Goal: Task Accomplishment & Management: Use online tool/utility

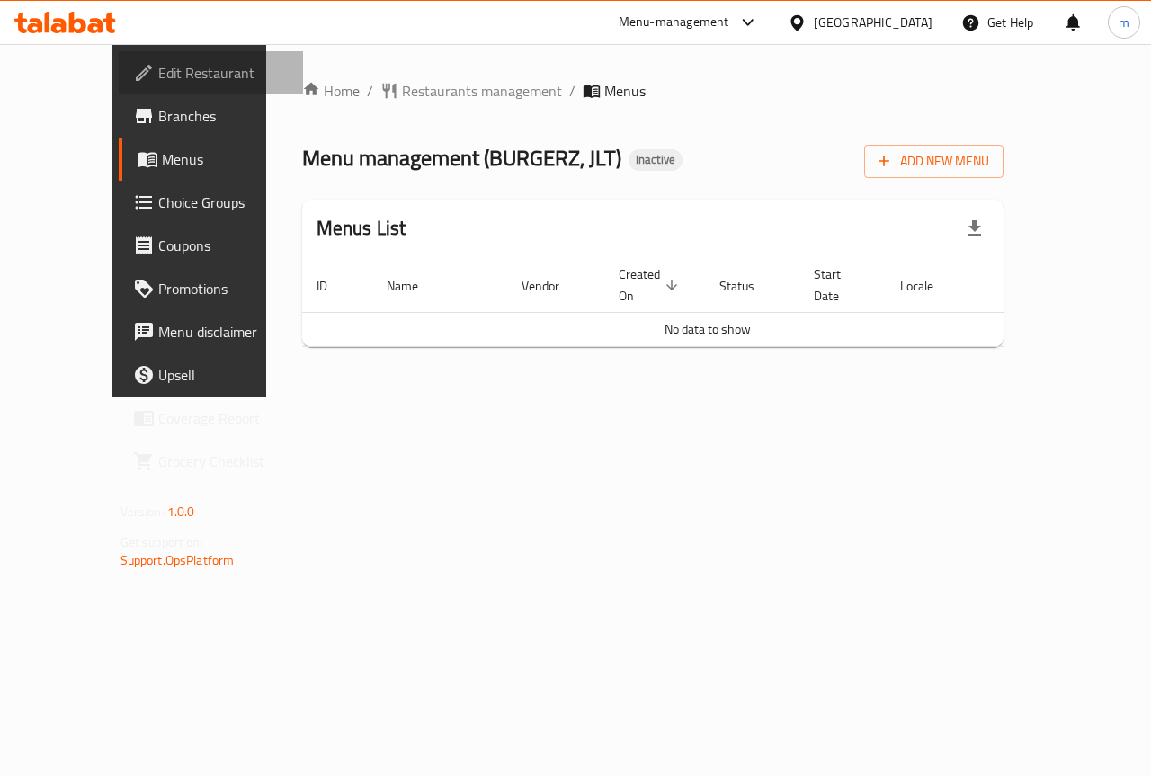
click at [158, 62] on span "Edit Restaurant" at bounding box center [223, 73] width 131 height 22
click at [989, 156] on span "Add New Menu" at bounding box center [934, 161] width 111 height 22
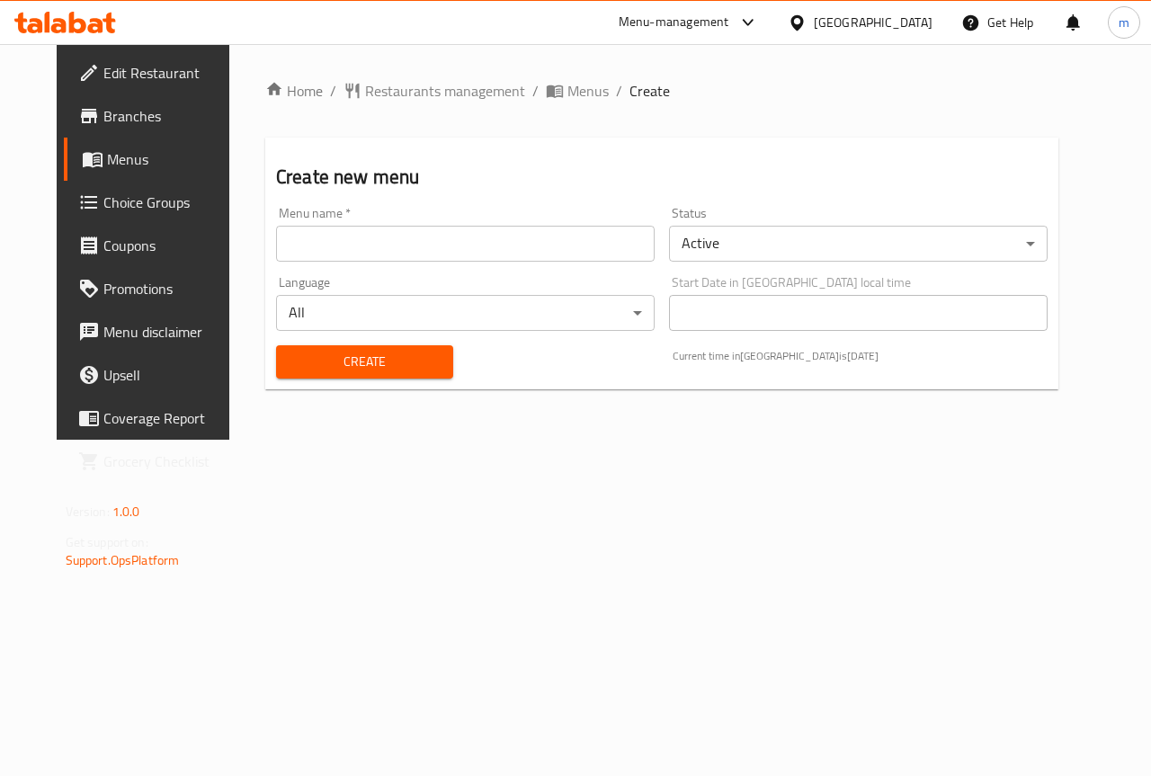
click at [501, 247] on input "text" at bounding box center [465, 244] width 379 height 36
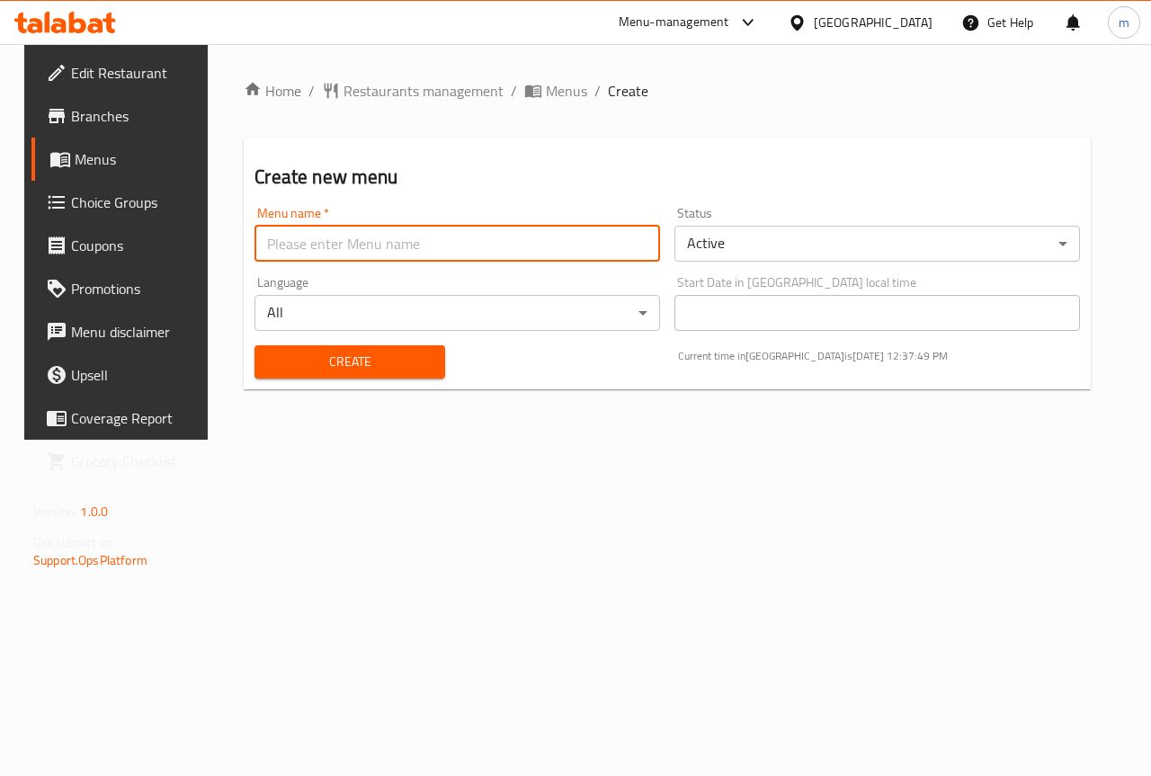
type input "new menu"
click at [336, 353] on span "Create" at bounding box center [349, 362] width 161 height 22
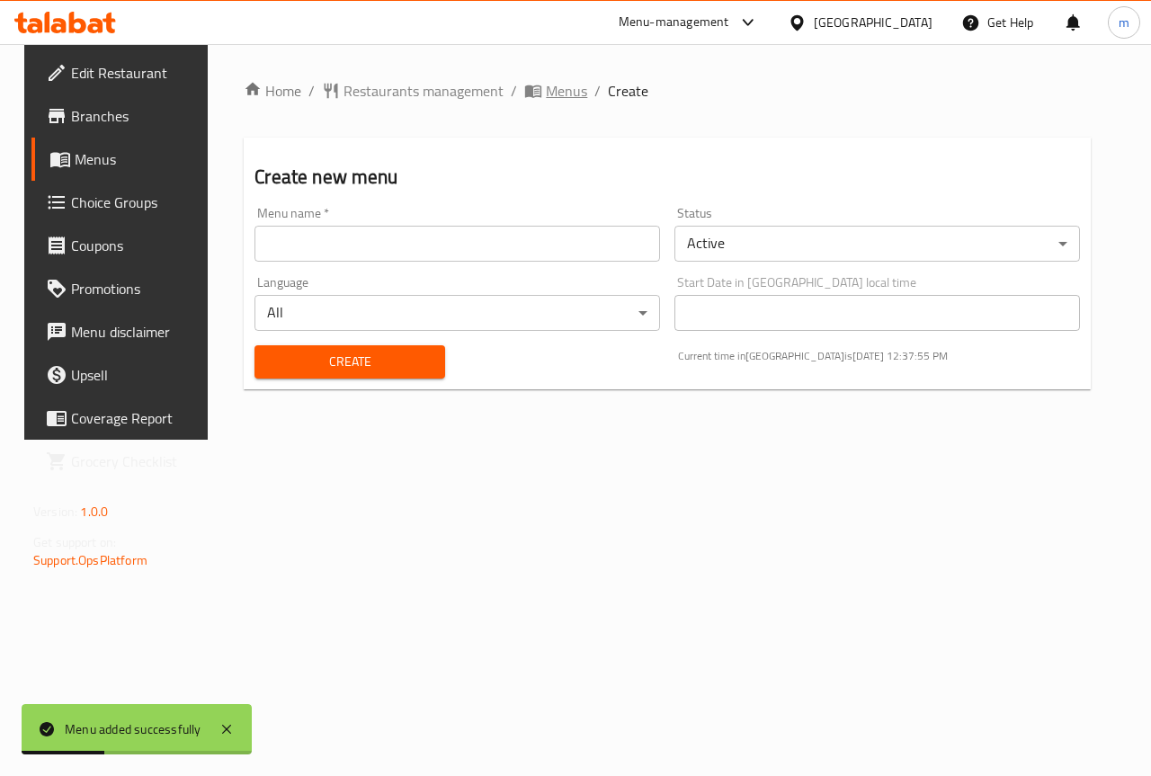
click at [546, 87] on span "Menus" at bounding box center [566, 91] width 41 height 22
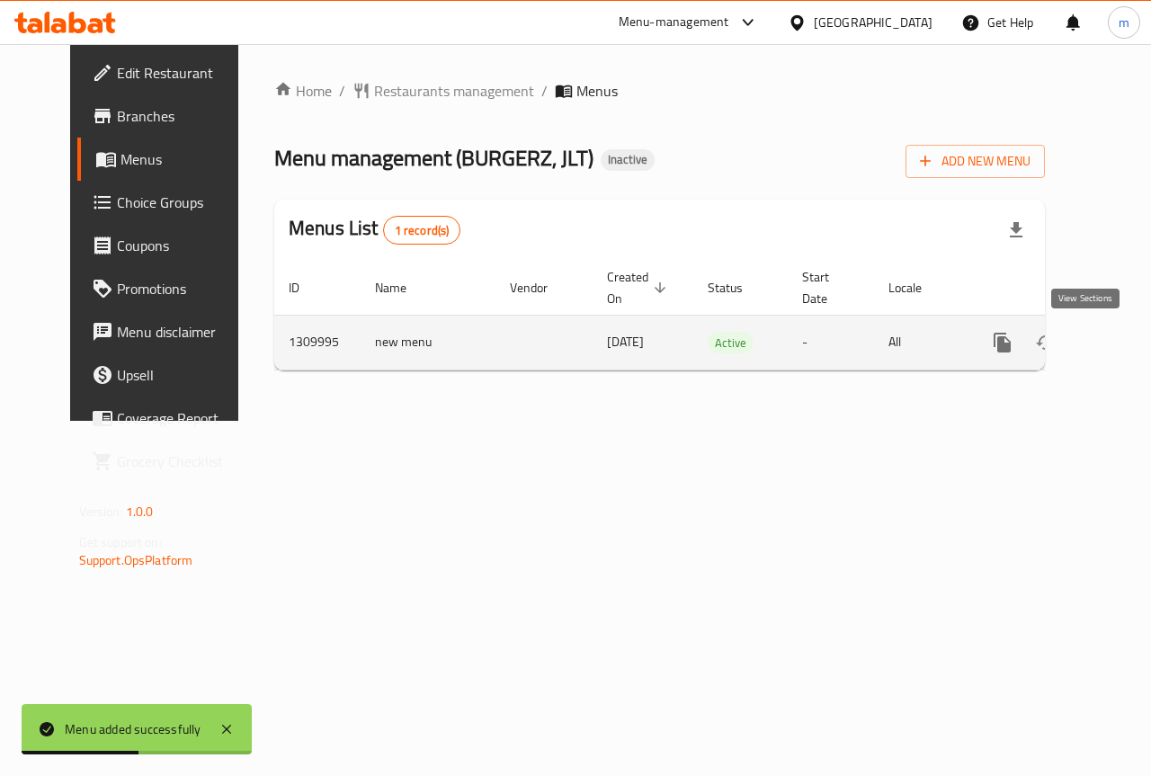
click at [1122, 344] on icon "enhanced table" at bounding box center [1133, 343] width 22 height 22
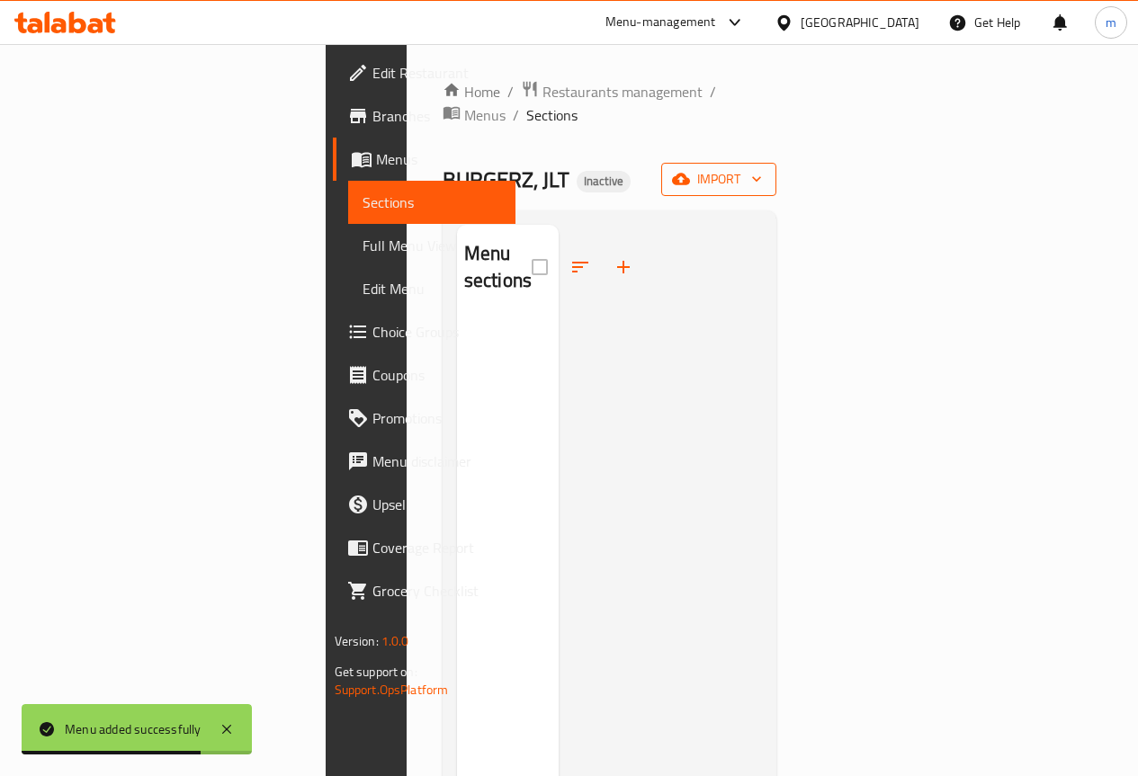
click at [762, 168] on span "import" at bounding box center [718, 179] width 86 height 22
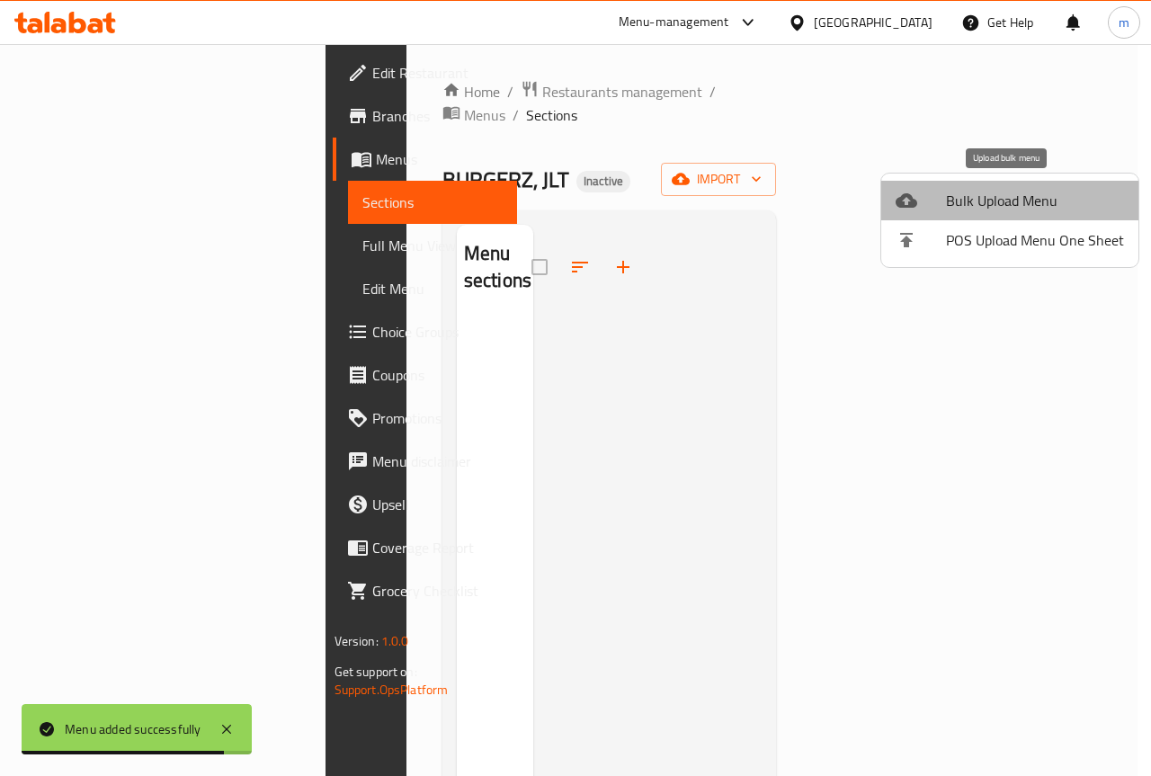
click at [1011, 211] on span "Bulk Upload Menu" at bounding box center [1035, 201] width 178 height 22
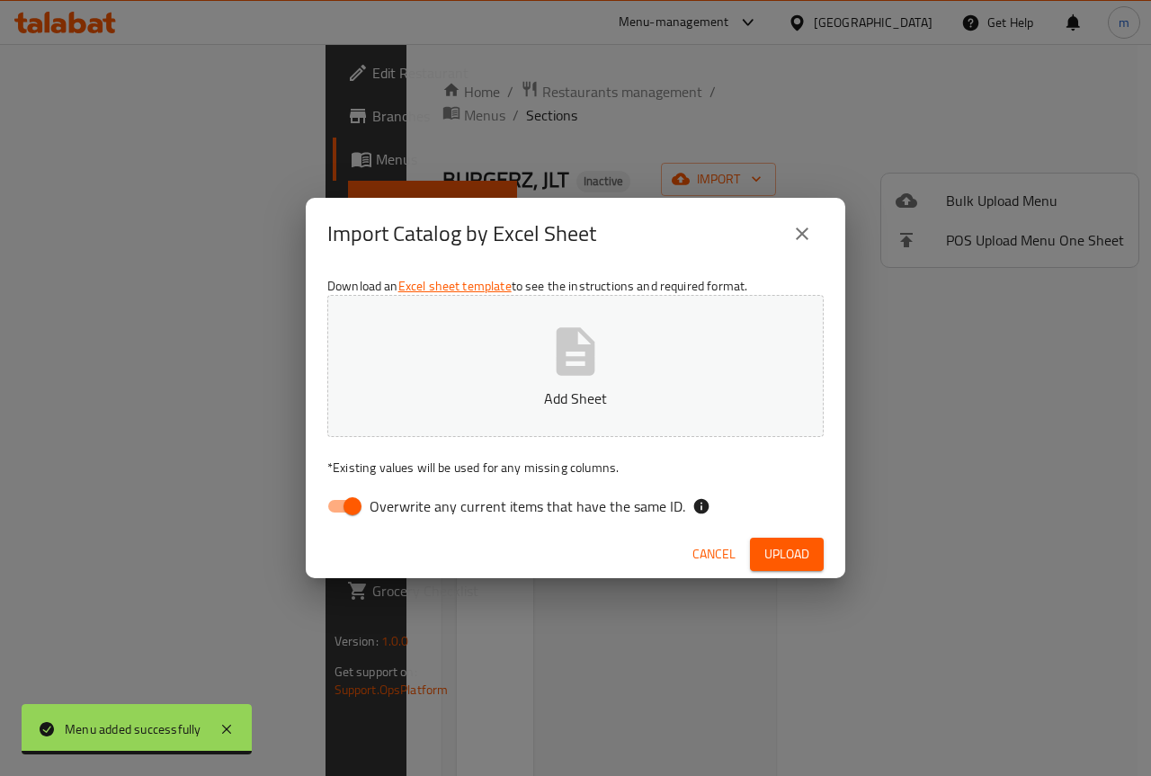
click at [358, 498] on input "Overwrite any current items that have the same ID." at bounding box center [352, 506] width 103 height 34
checkbox input "false"
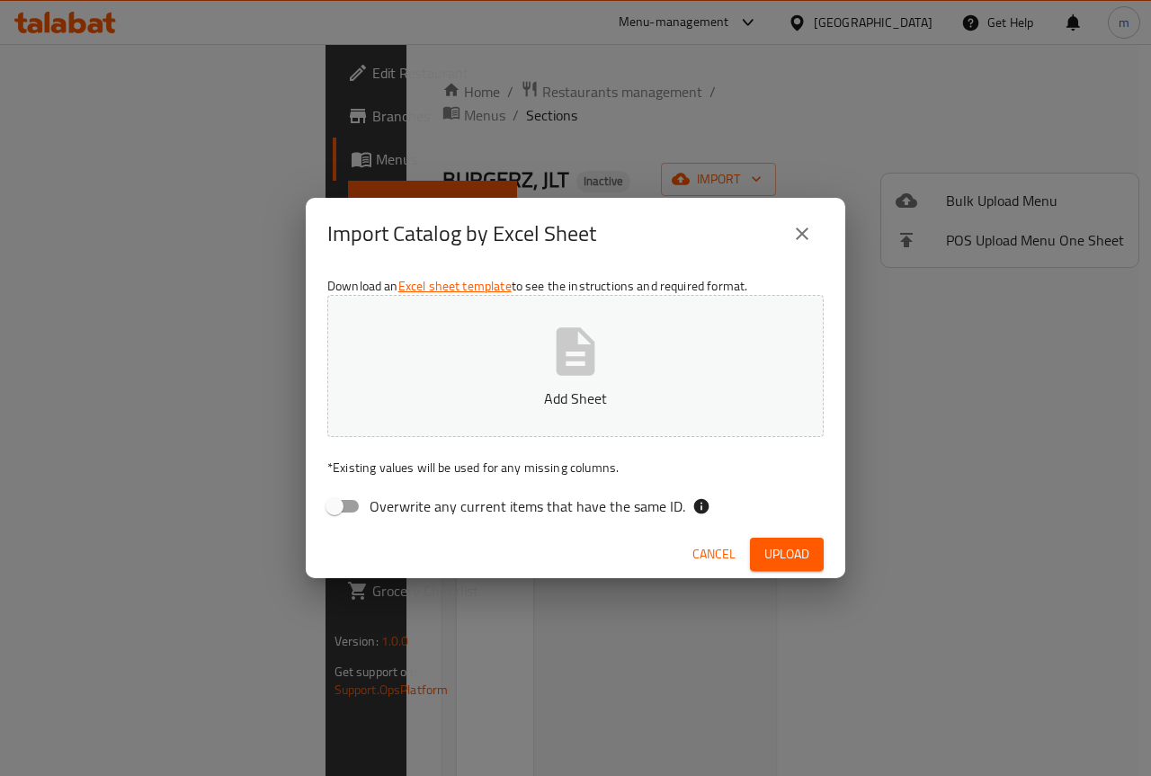
click at [612, 367] on button "Add Sheet" at bounding box center [575, 366] width 496 height 142
click at [785, 555] on span "Upload" at bounding box center [786, 554] width 45 height 22
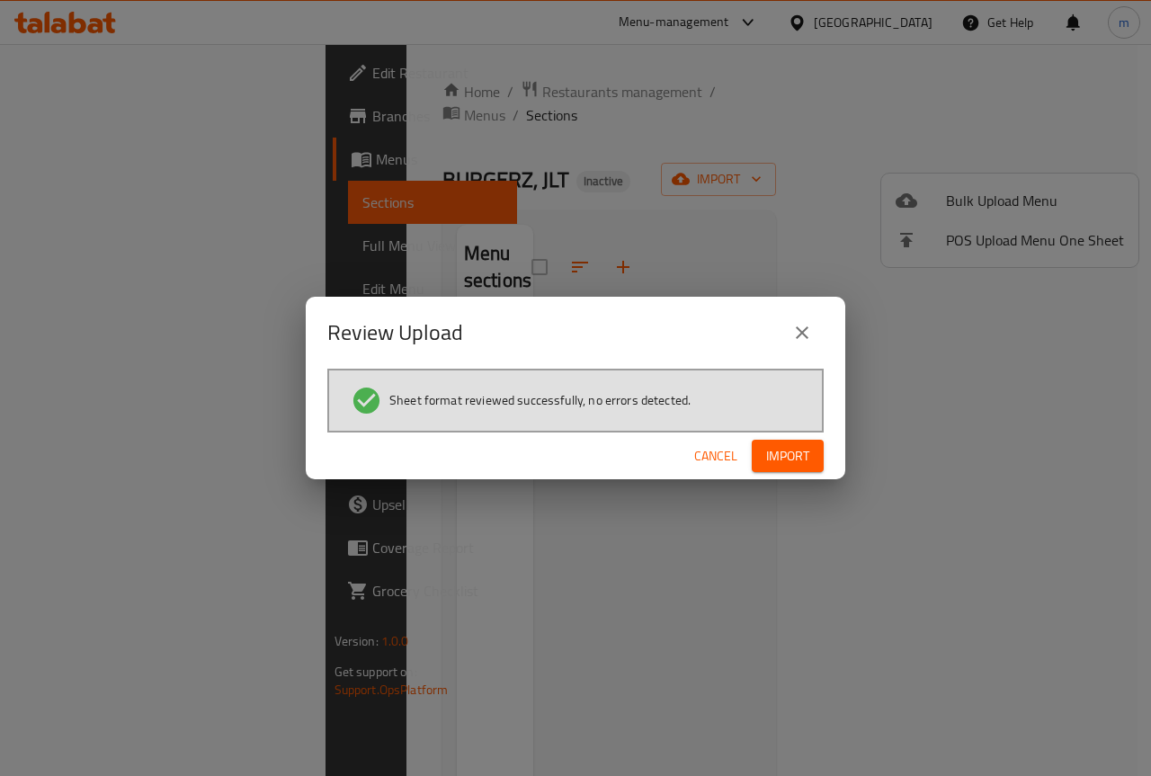
click at [802, 470] on button "Import" at bounding box center [788, 456] width 72 height 33
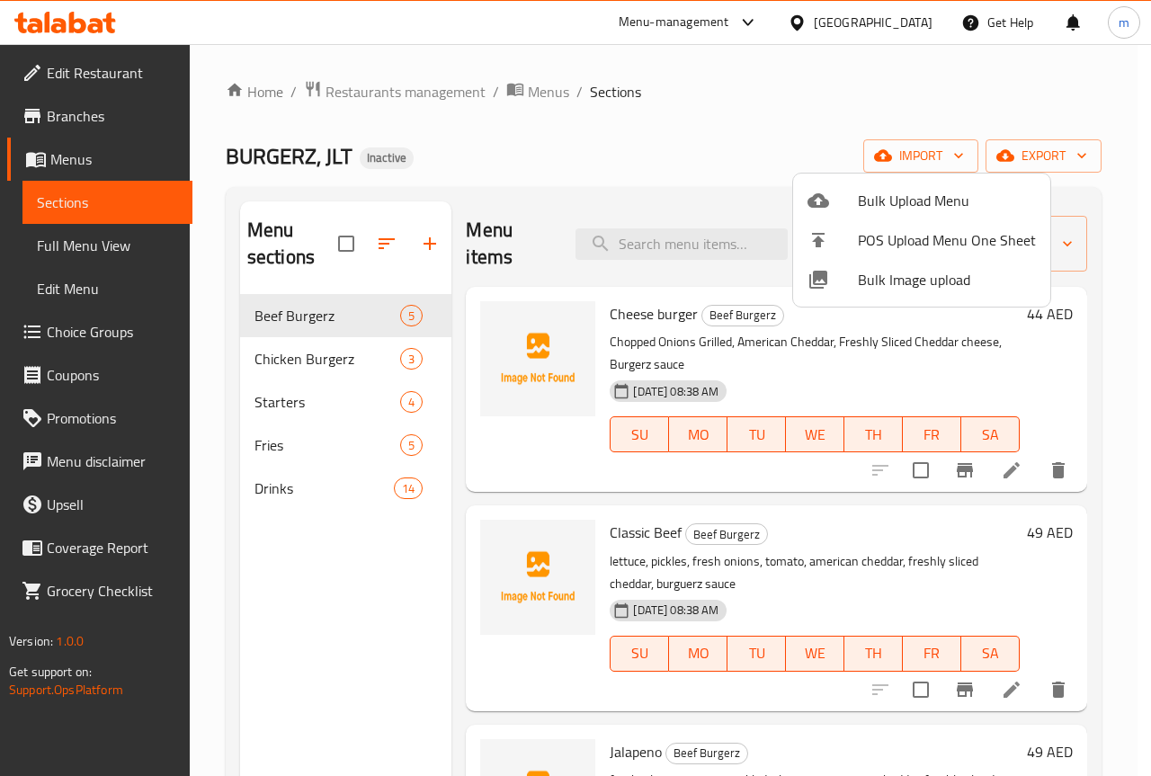
click at [614, 160] on div at bounding box center [575, 388] width 1151 height 776
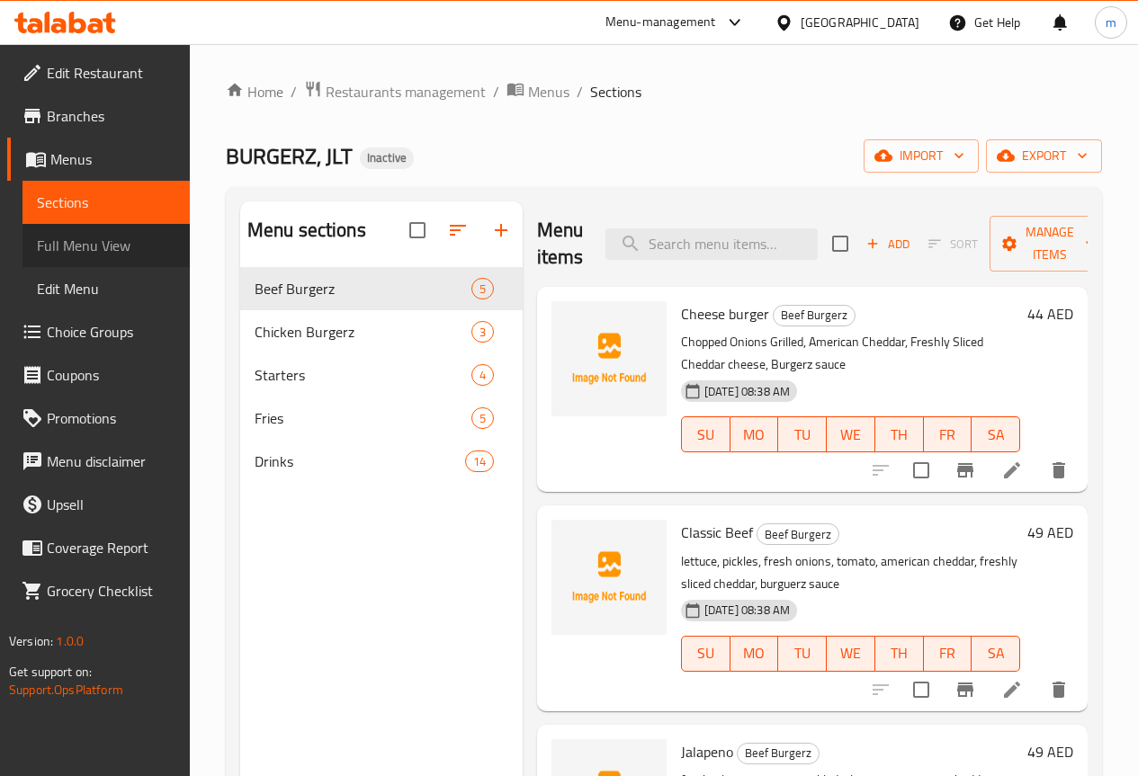
click at [128, 243] on span "Full Menu View" at bounding box center [106, 246] width 139 height 22
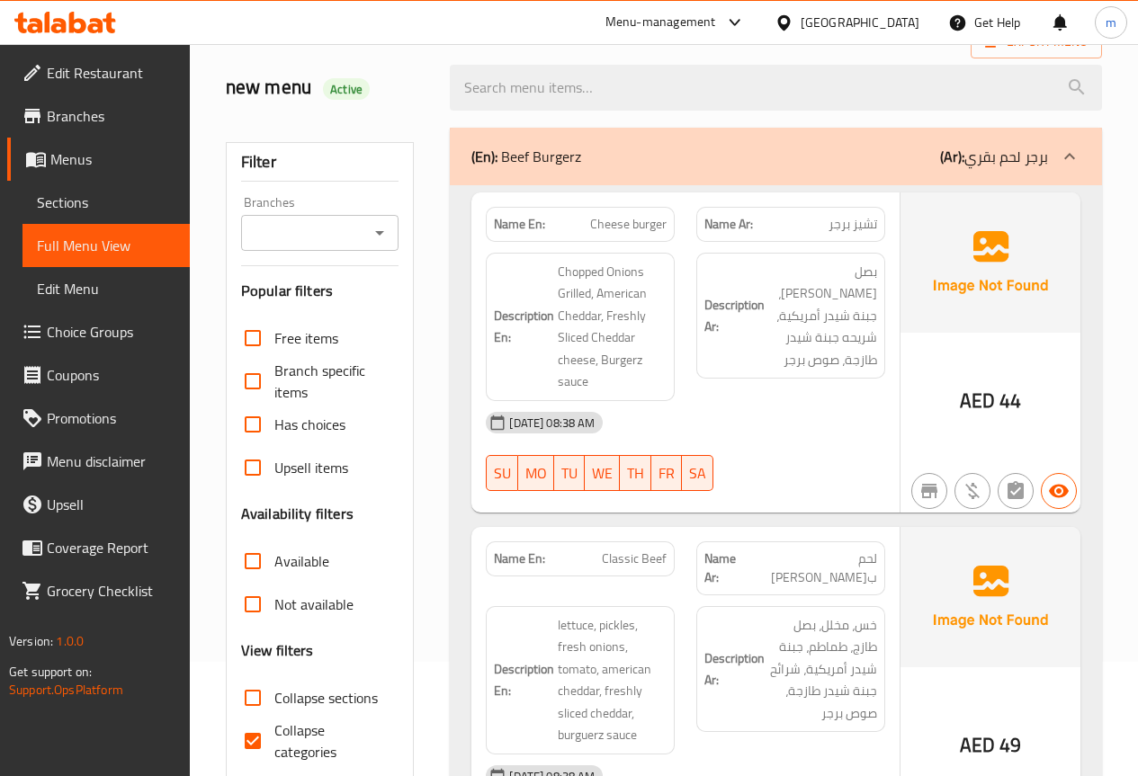
scroll to position [180, 0]
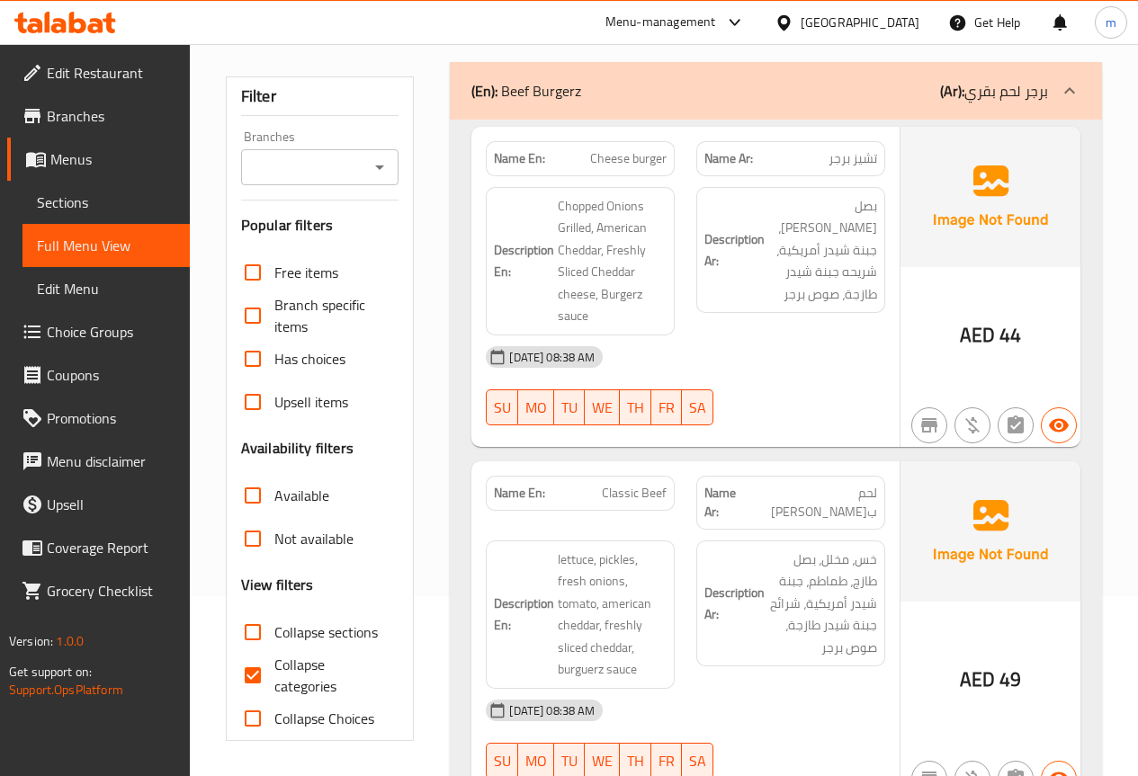
click at [261, 671] on input "Collapse categories" at bounding box center [252, 675] width 43 height 43
checkbox input "false"
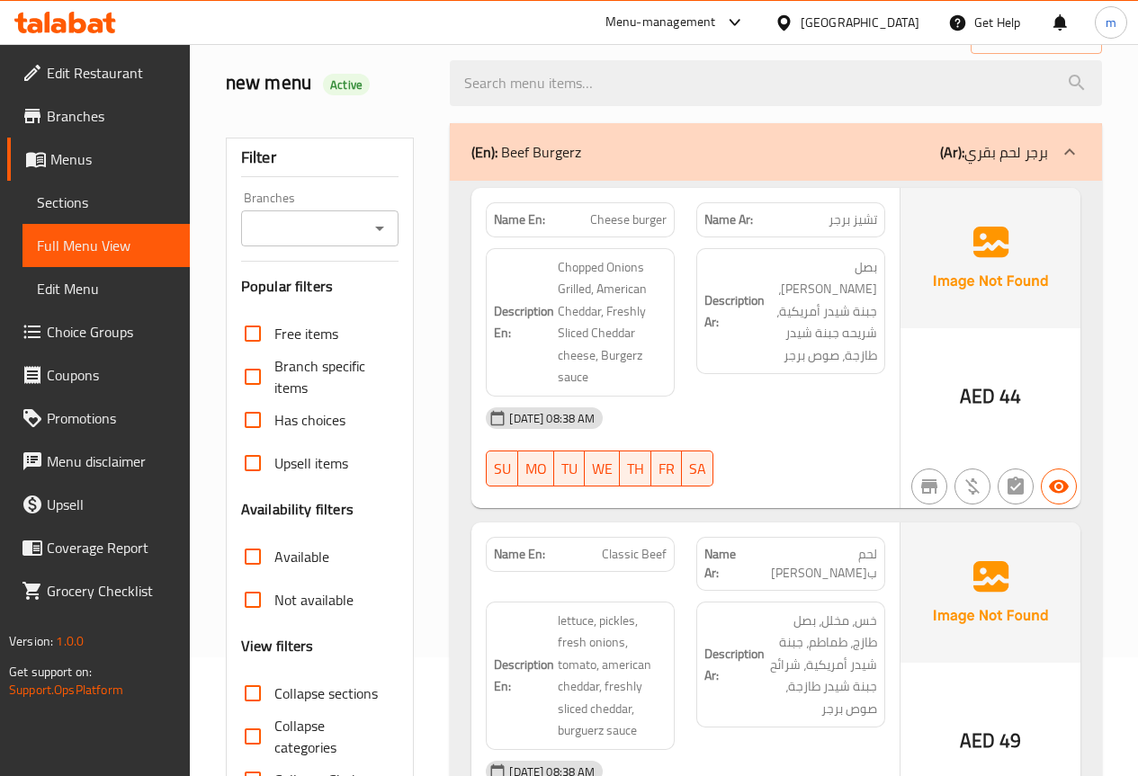
scroll to position [0, 0]
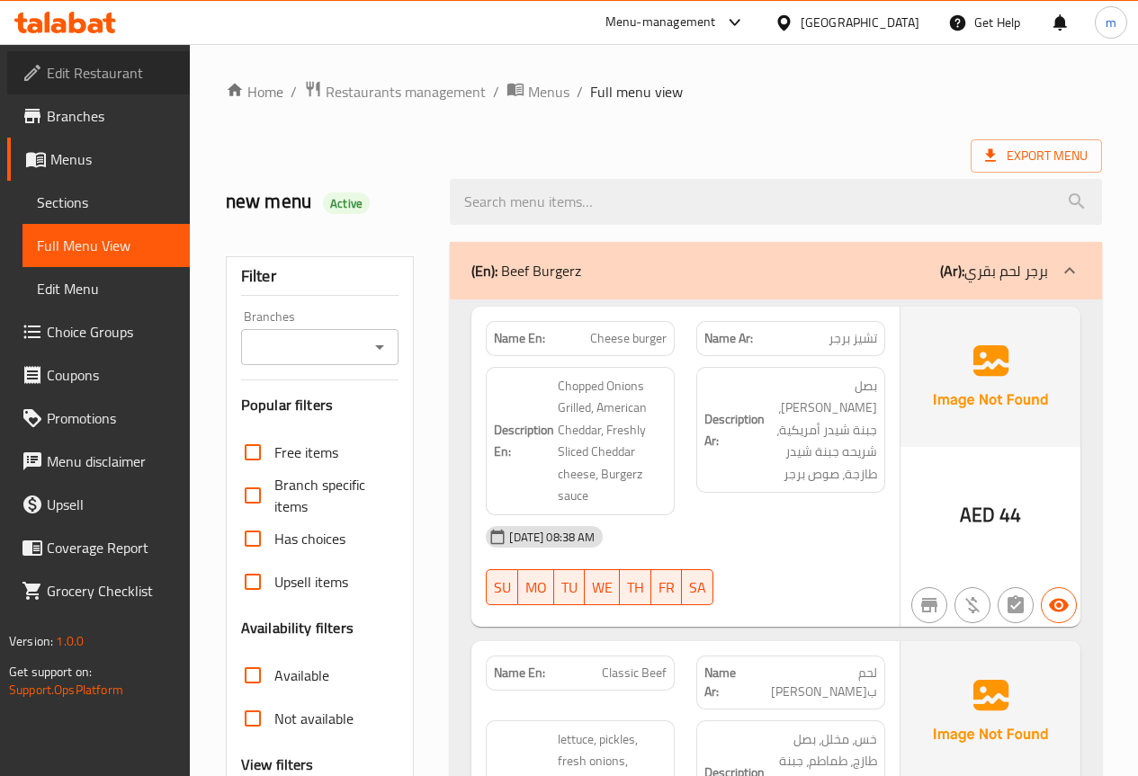
click at [102, 64] on span "Edit Restaurant" at bounding box center [111, 73] width 129 height 22
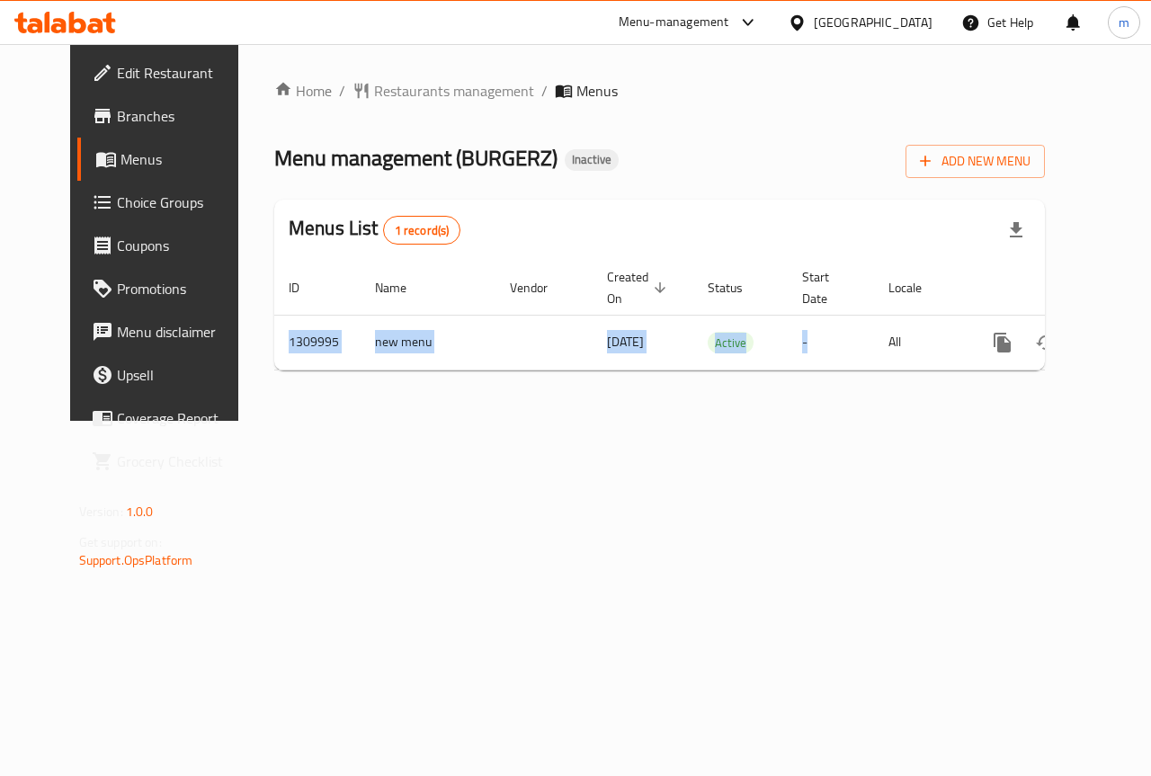
drag, startPoint x: 773, startPoint y: 370, endPoint x: 901, endPoint y: 381, distance: 129.1
click at [901, 371] on div "ID Name Vendor Created On sorted descending Status Start Date Locale Actions 13…" at bounding box center [659, 316] width 771 height 110
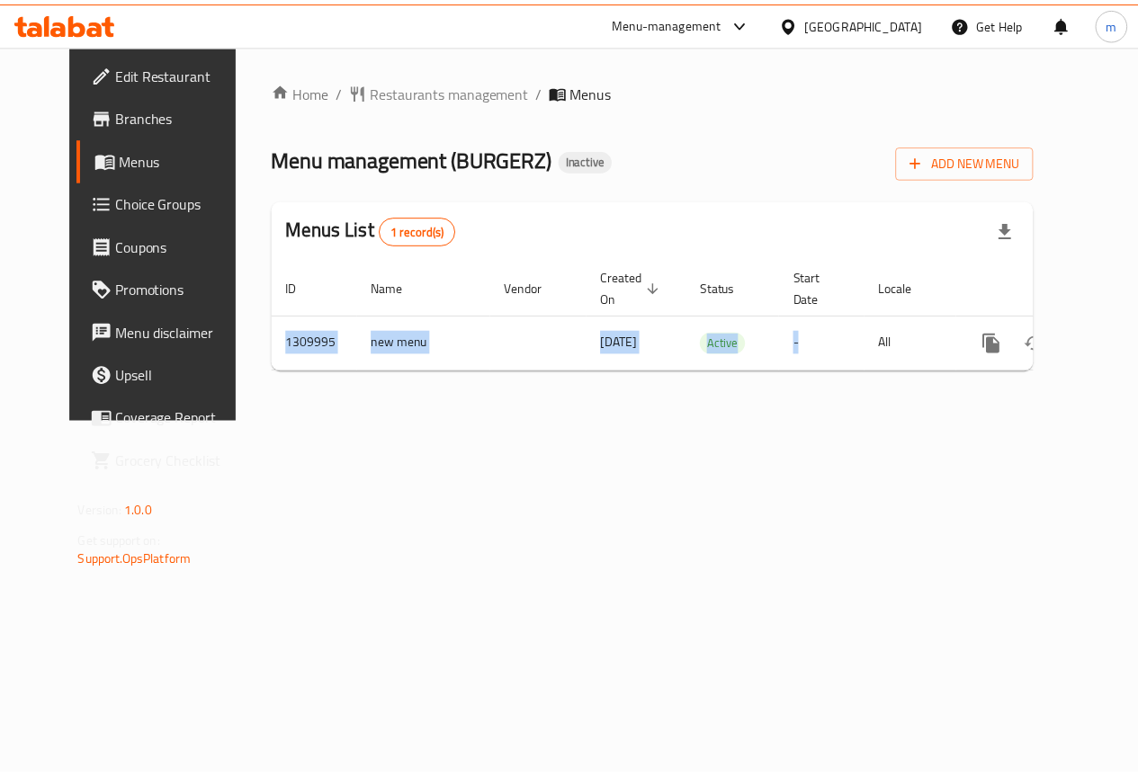
scroll to position [0, 6]
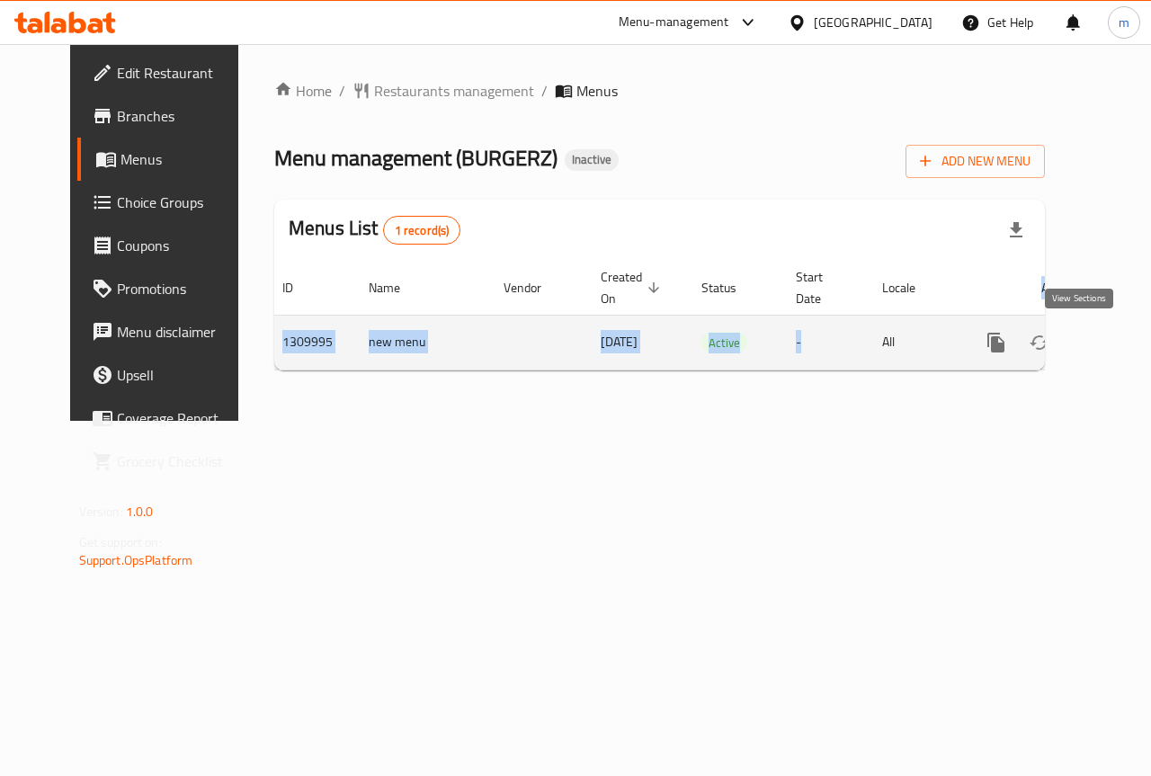
click at [1115, 347] on icon "enhanced table" at bounding box center [1126, 343] width 22 height 22
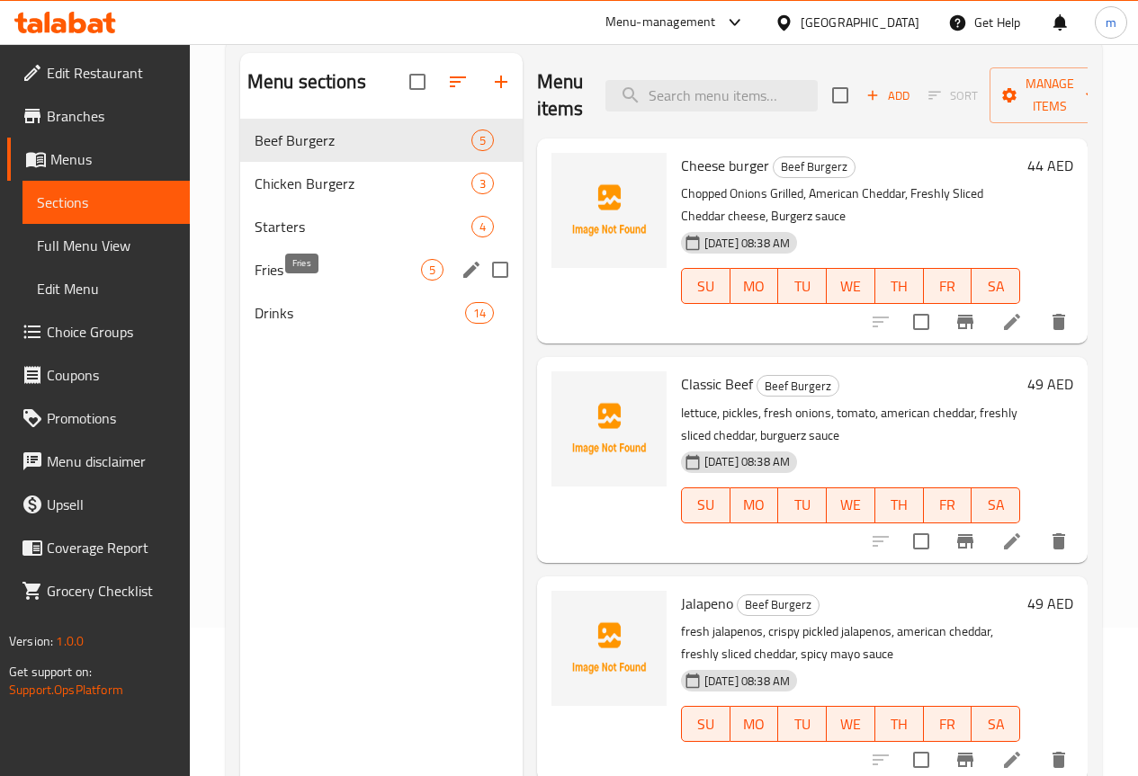
scroll to position [180, 0]
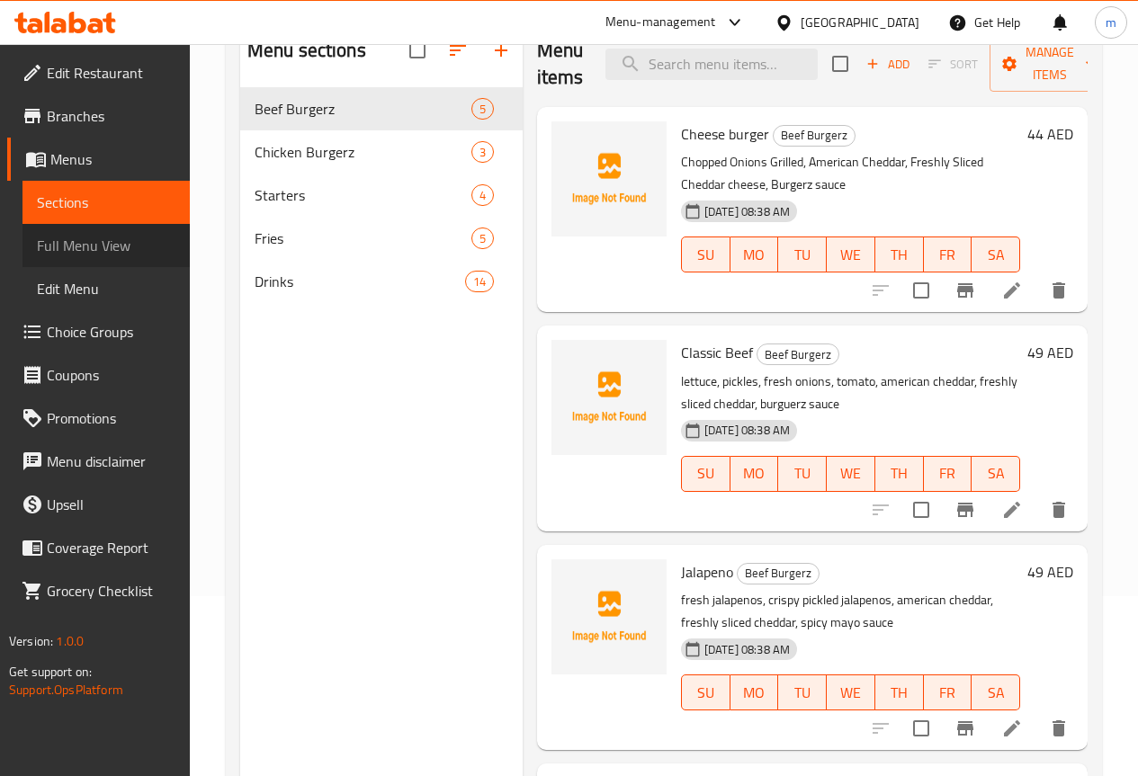
click at [112, 247] on span "Full Menu View" at bounding box center [106, 246] width 139 height 22
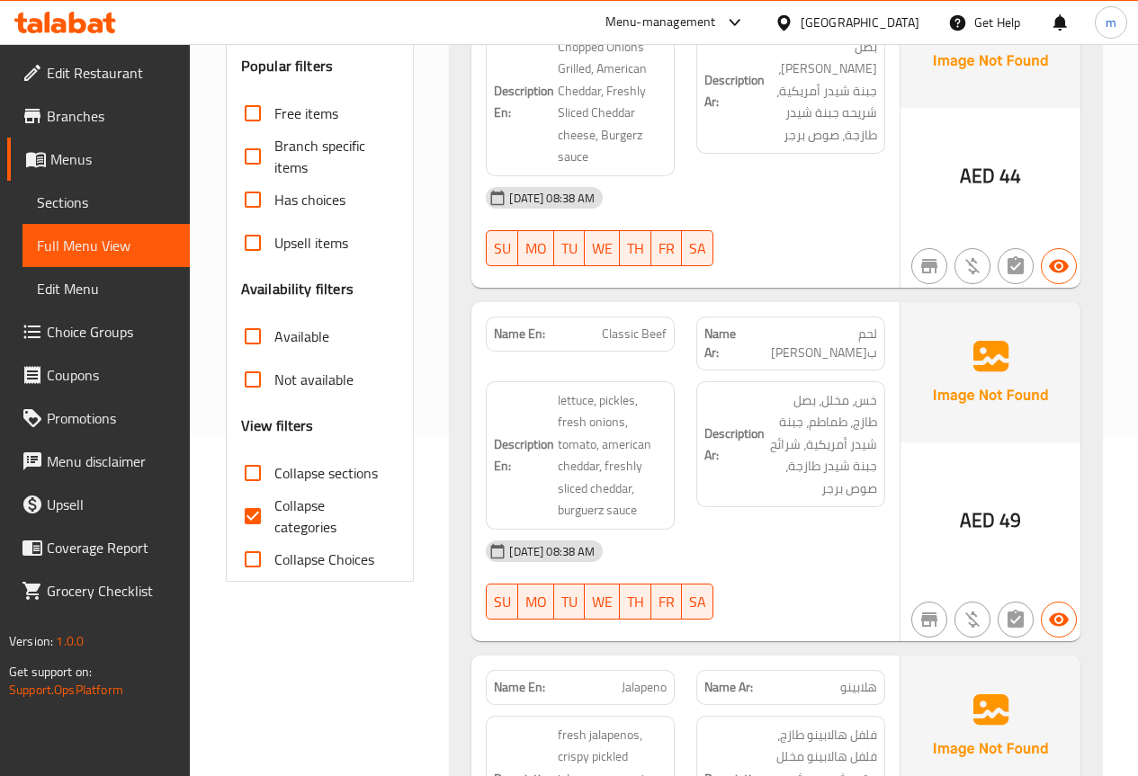
scroll to position [360, 0]
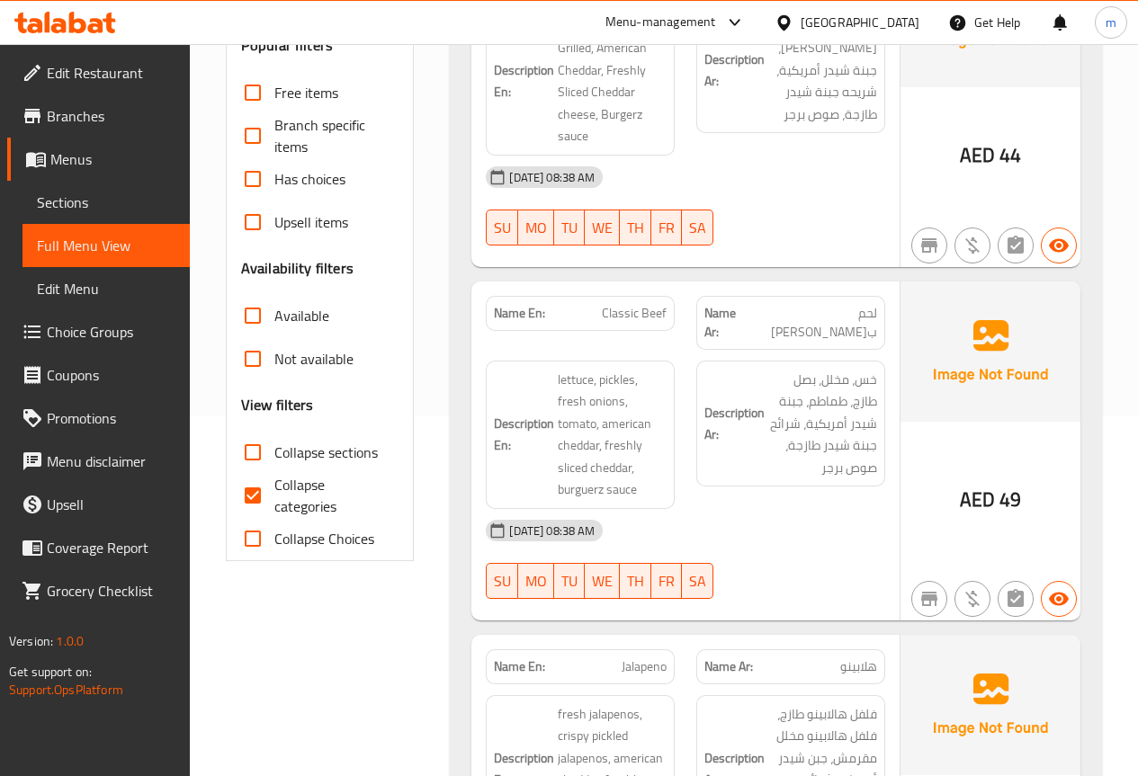
click at [245, 501] on input "Collapse categories" at bounding box center [252, 495] width 43 height 43
checkbox input "false"
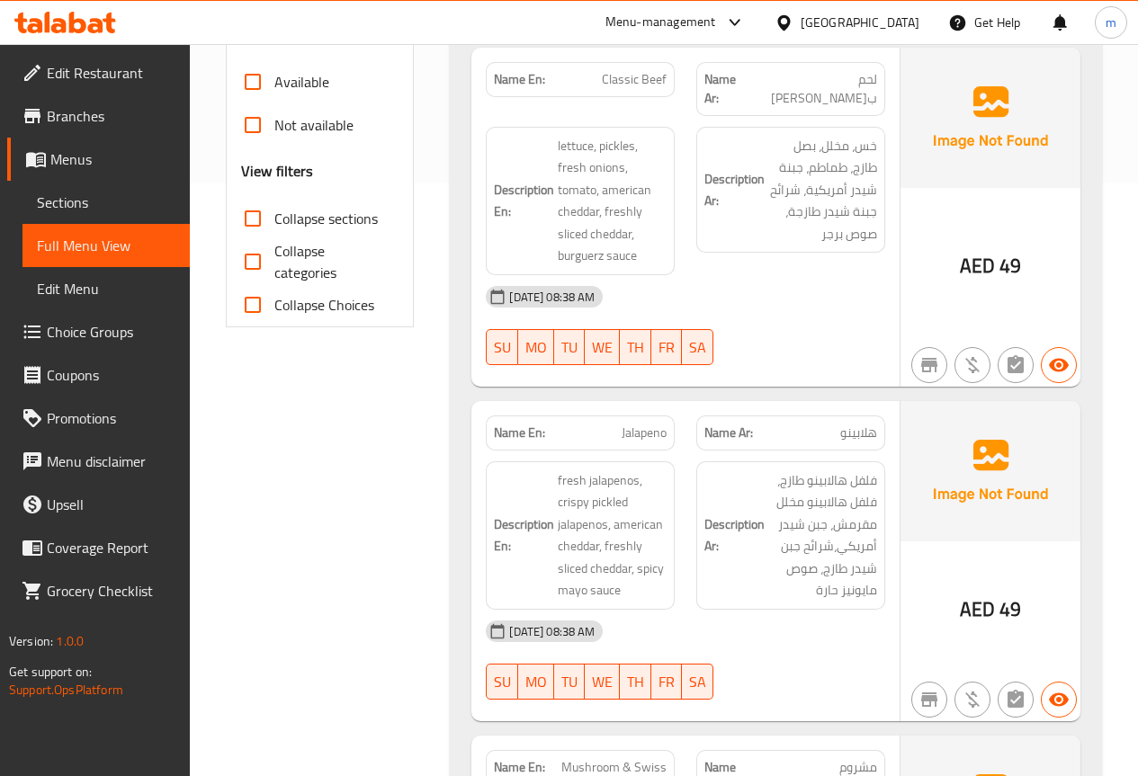
scroll to position [0, 0]
